Goal: Task Accomplishment & Management: Manage account settings

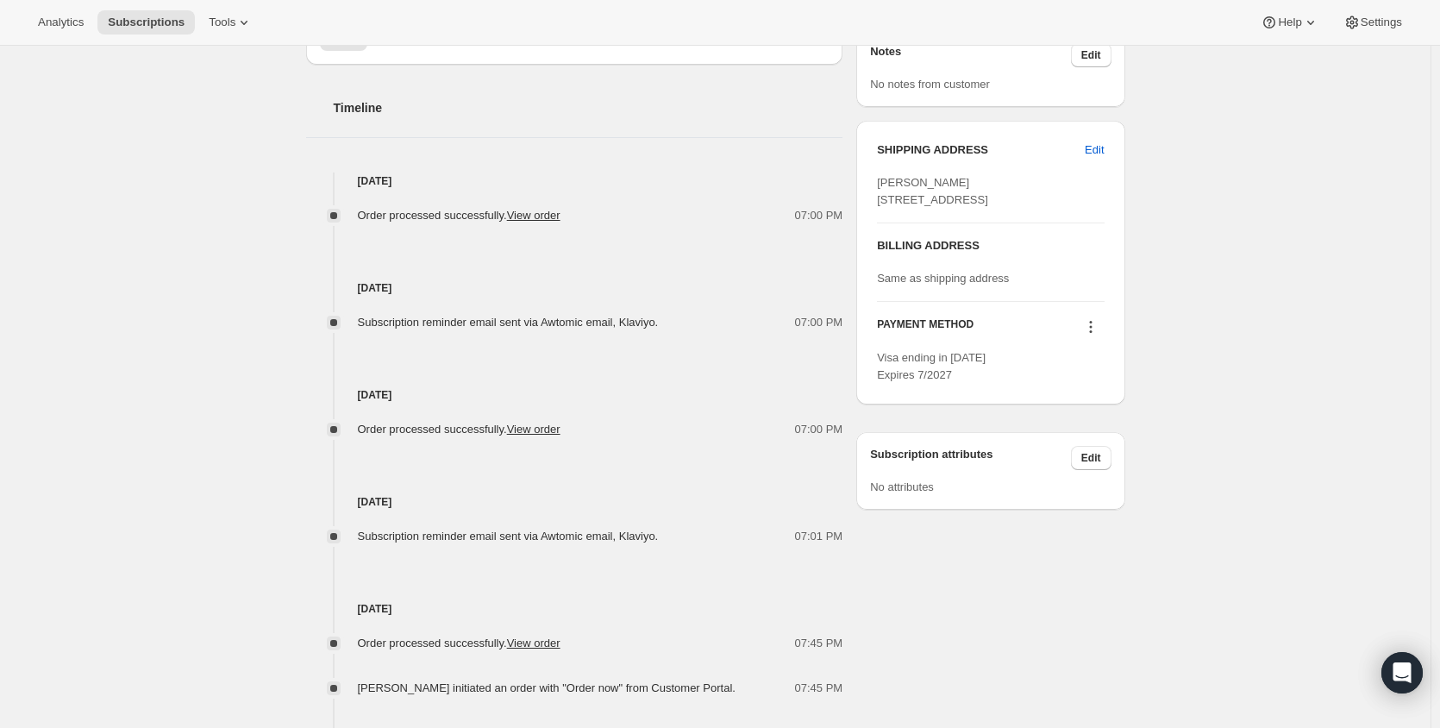
scroll to position [769, 0]
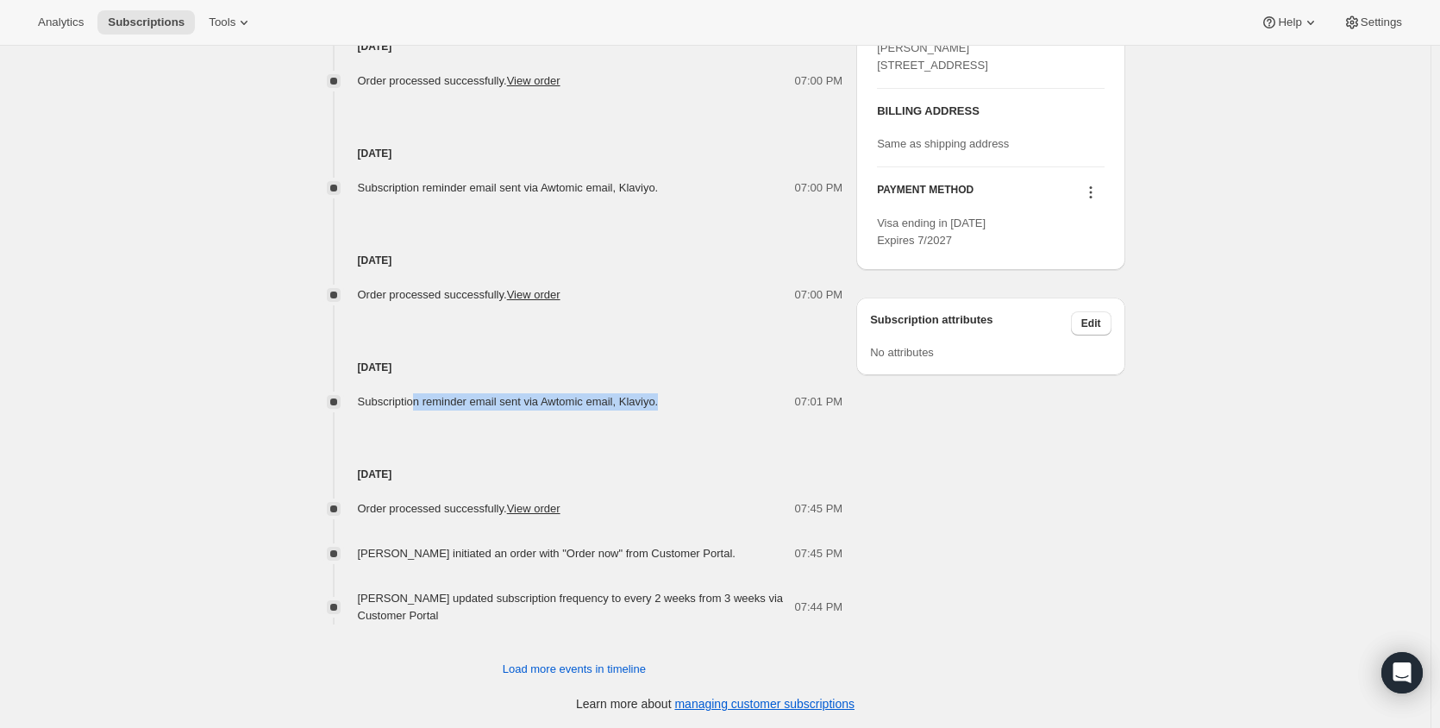
drag, startPoint x: 419, startPoint y: 396, endPoint x: 662, endPoint y: 400, distance: 243.2
click at [662, 400] on div "Subscription reminder email sent via Awtomic email, Klaviyo." at bounding box center [513, 401] width 311 height 17
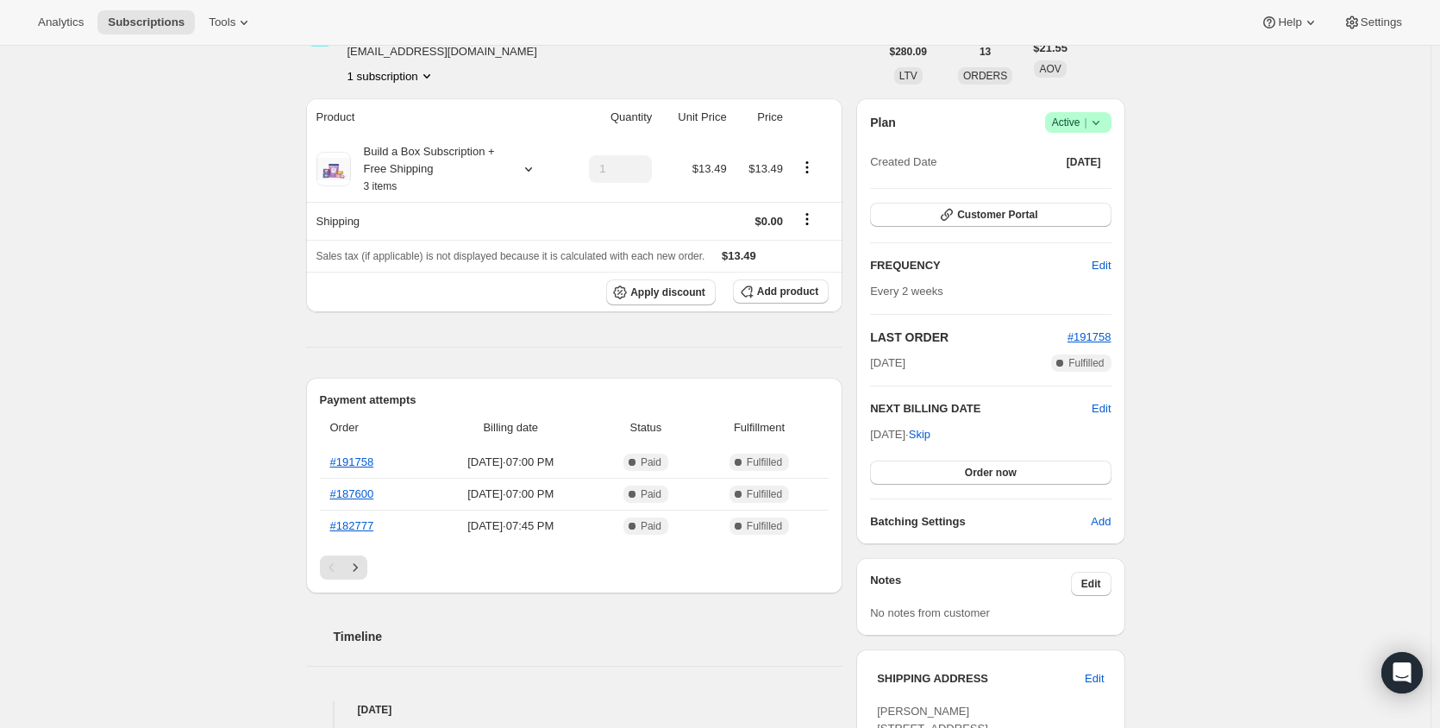
scroll to position [0, 0]
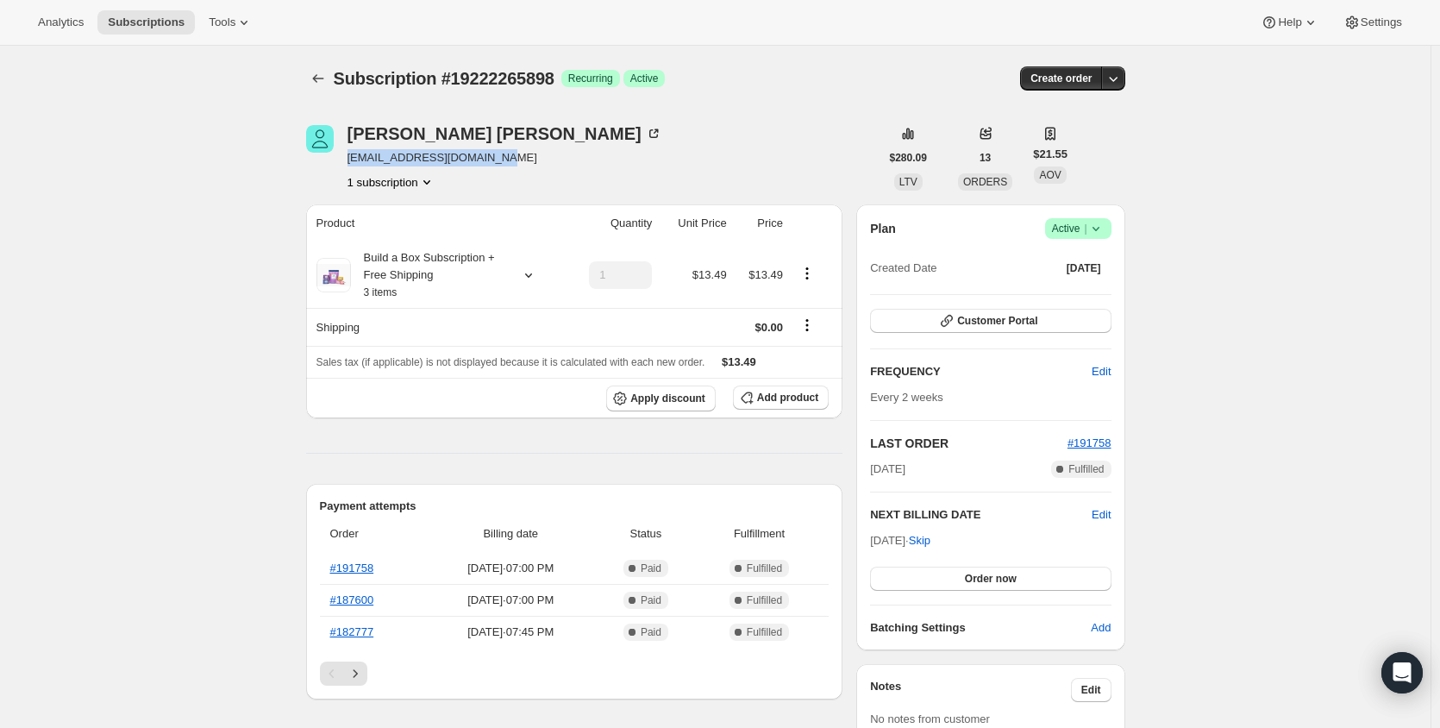
drag, startPoint x: 493, startPoint y: 157, endPoint x: 352, endPoint y: 156, distance: 141.4
click at [352, 156] on span "christyschmidt7@gmail.com" at bounding box center [504, 157] width 315 height 17
drag, startPoint x: 365, startPoint y: 156, endPoint x: 389, endPoint y: 163, distance: 25.1
click at [389, 163] on span "christyschmidt7@gmail.com" at bounding box center [504, 157] width 315 height 17
click at [395, 159] on span "christyschmidt7@gmail.com" at bounding box center [504, 157] width 315 height 17
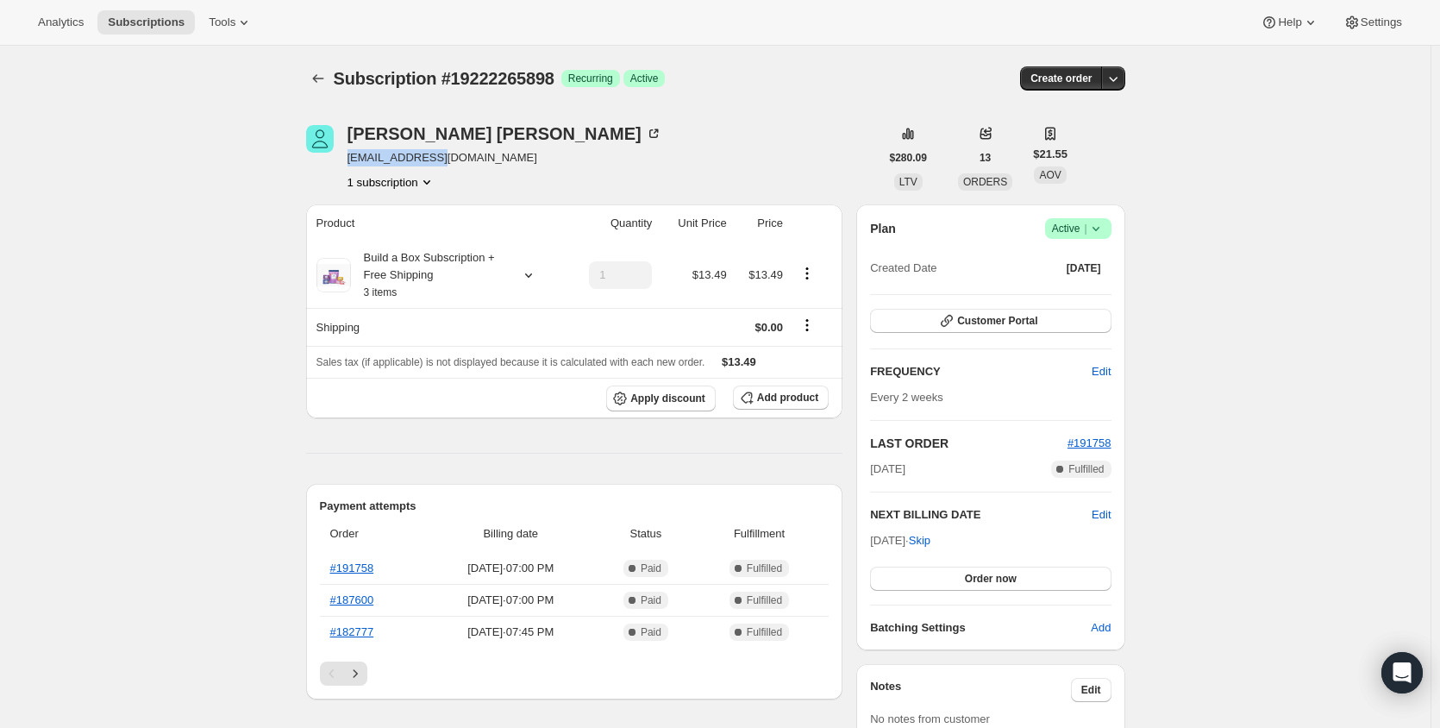
click at [396, 159] on span "christyschmidt7@gmail.com" at bounding box center [504, 157] width 315 height 17
copy span "christyschmidt7@gmail.com"
click at [1117, 78] on icon "button" at bounding box center [1112, 78] width 17 height 17
